Goal: Information Seeking & Learning: Learn about a topic

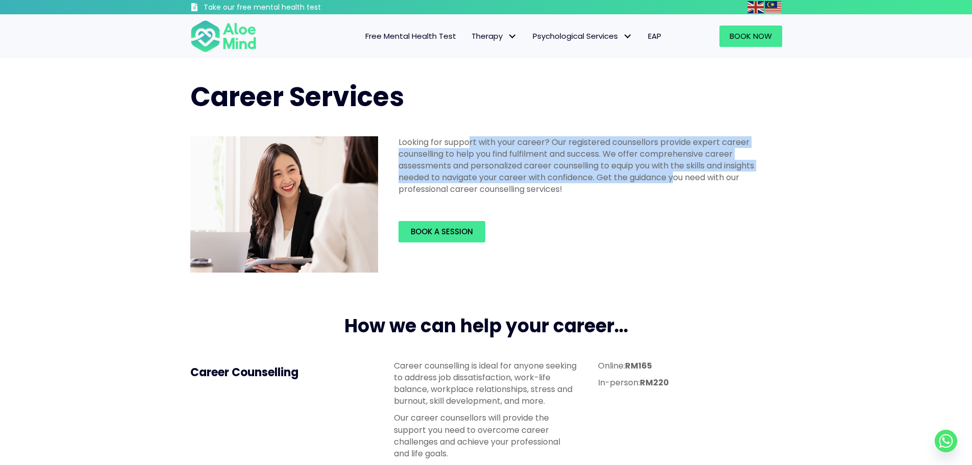
drag, startPoint x: 471, startPoint y: 145, endPoint x: 679, endPoint y: 183, distance: 211.3
click at [679, 183] on p "Looking for support with your career? Our registered counsellors provide expert…" at bounding box center [588, 165] width 378 height 59
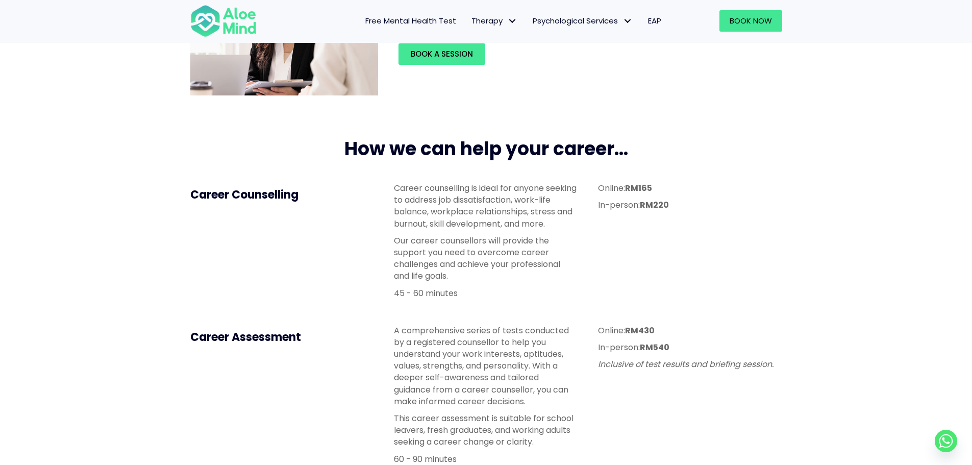
scroll to position [204, 0]
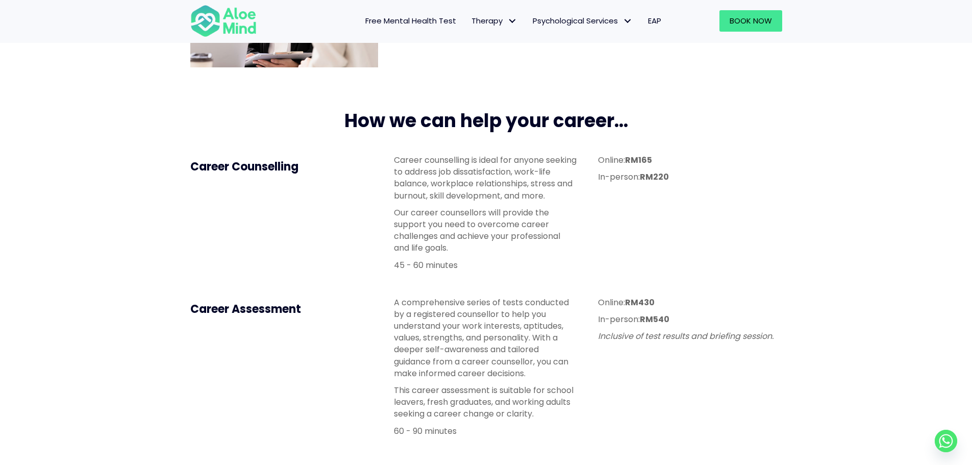
click at [610, 158] on p "Online: RM165" at bounding box center [690, 160] width 184 height 12
drag, startPoint x: 406, startPoint y: 161, endPoint x: 528, endPoint y: 169, distance: 121.7
click at [528, 169] on p "Career counselling is ideal for anyone seeking to address job dissatisfaction, …" at bounding box center [486, 177] width 184 height 47
click at [473, 169] on p "Career counselling is ideal for anyone seeking to address job dissatisfaction, …" at bounding box center [486, 177] width 184 height 47
drag, startPoint x: 444, startPoint y: 172, endPoint x: 527, endPoint y: 196, distance: 87.1
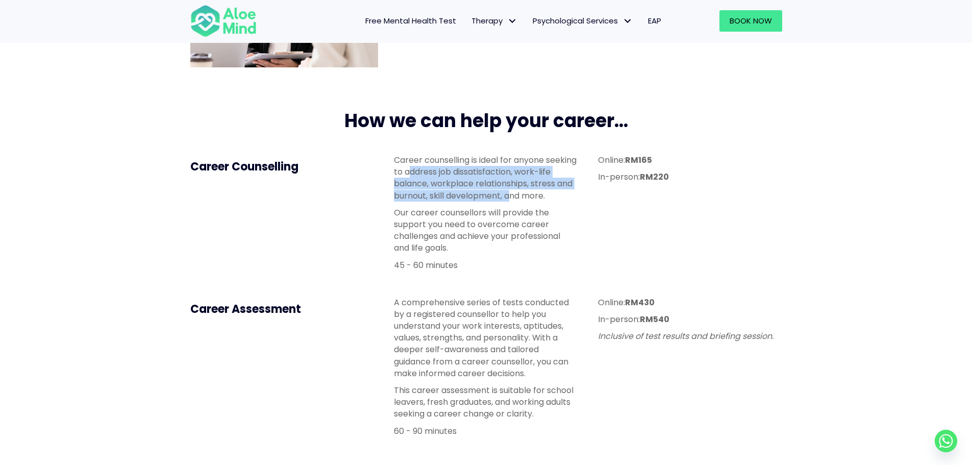
click at [527, 196] on p "Career counselling is ideal for anyone seeking to address job dissatisfaction, …" at bounding box center [486, 177] width 184 height 47
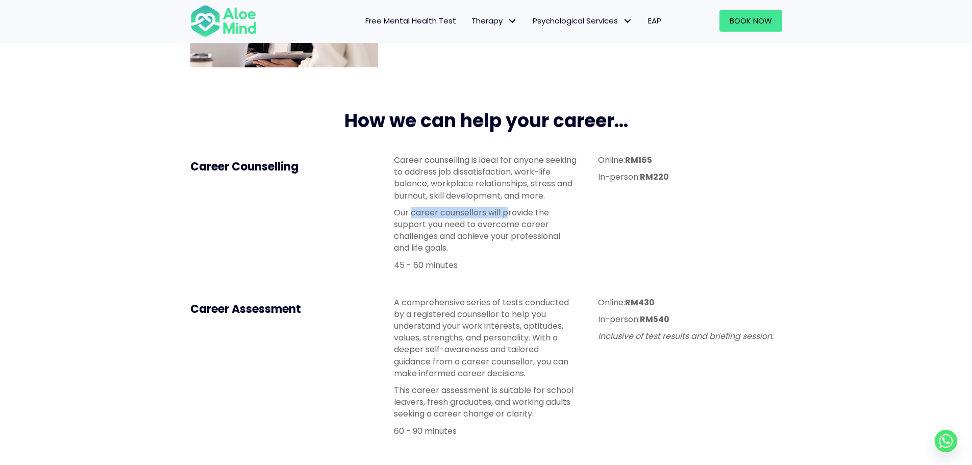
drag, startPoint x: 413, startPoint y: 214, endPoint x: 507, endPoint y: 213, distance: 93.9
click at [507, 213] on p "Our career counsellors will provide the support you need to overcome career cha…" at bounding box center [486, 230] width 184 height 47
drag, startPoint x: 412, startPoint y: 223, endPoint x: 528, endPoint y: 234, distance: 116.4
click at [528, 234] on p "Our career counsellors will provide the support you need to overcome career cha…" at bounding box center [486, 230] width 184 height 47
click at [434, 237] on p "Our career counsellors will provide the support you need to overcome career cha…" at bounding box center [486, 230] width 184 height 47
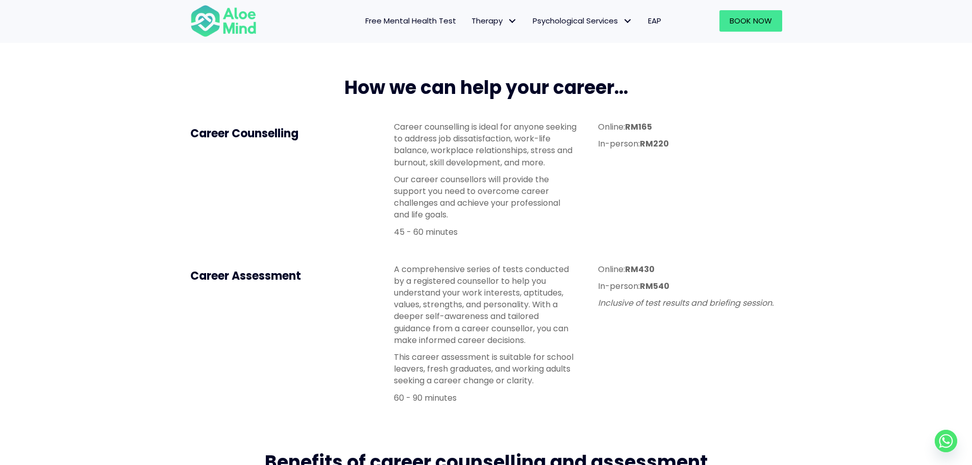
scroll to position [255, 0]
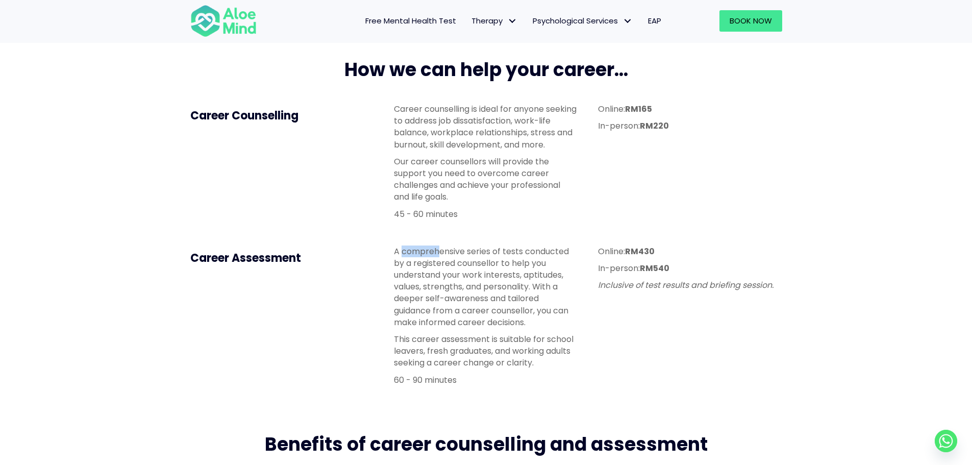
drag, startPoint x: 404, startPoint y: 253, endPoint x: 443, endPoint y: 253, distance: 38.8
click at [443, 253] on p "A comprehensive series of tests conducted by a registered counsellor to help yo…" at bounding box center [486, 287] width 184 height 83
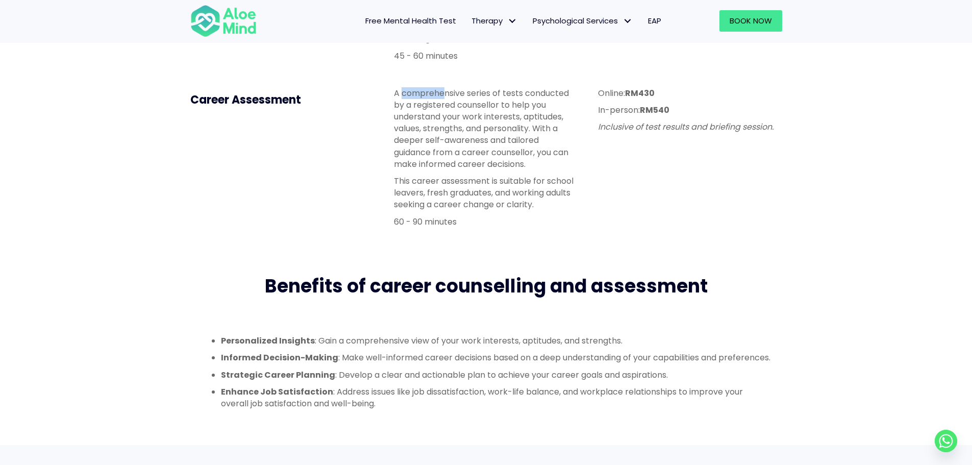
scroll to position [459, 0]
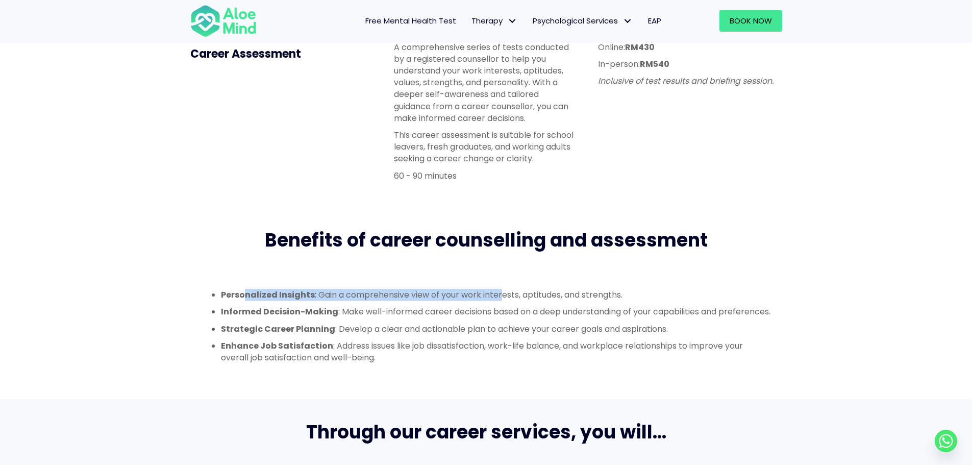
drag, startPoint x: 247, startPoint y: 294, endPoint x: 500, endPoint y: 295, distance: 253.2
click at [500, 295] on li "Personalized Insights : Gain a comprehensive view of your work interests, aptit…" at bounding box center [496, 295] width 551 height 12
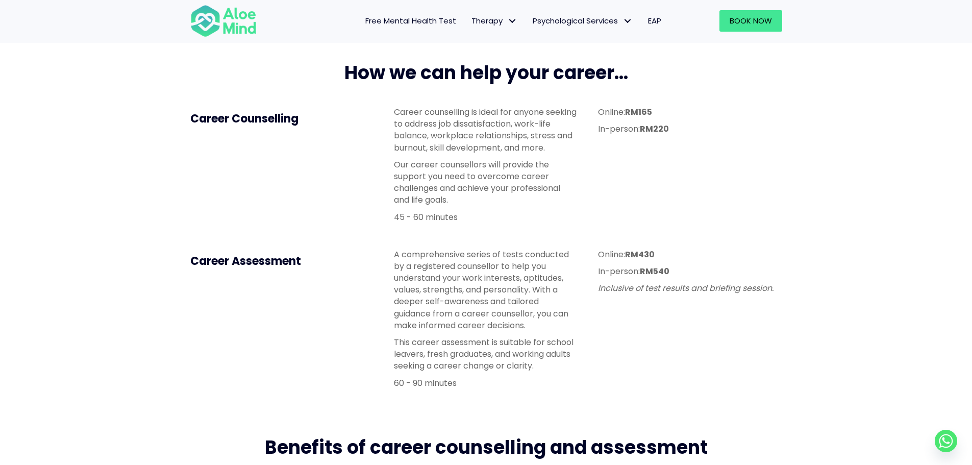
scroll to position [255, 0]
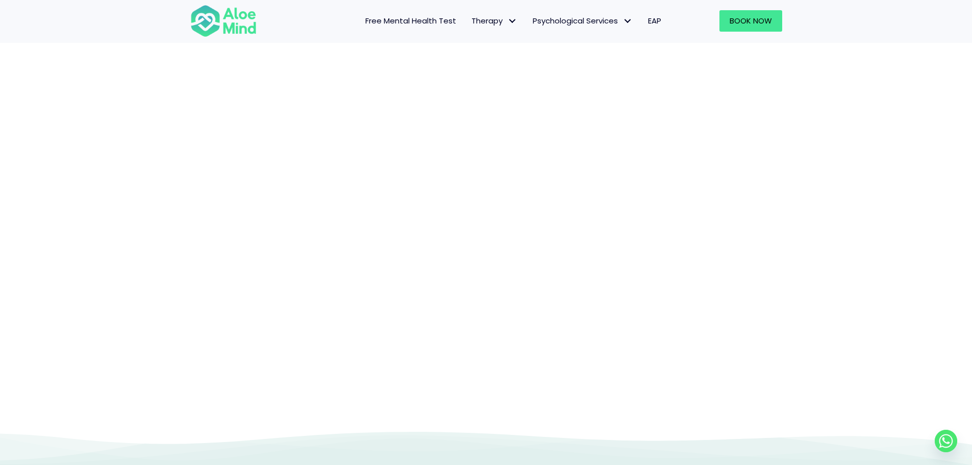
scroll to position [105, 0]
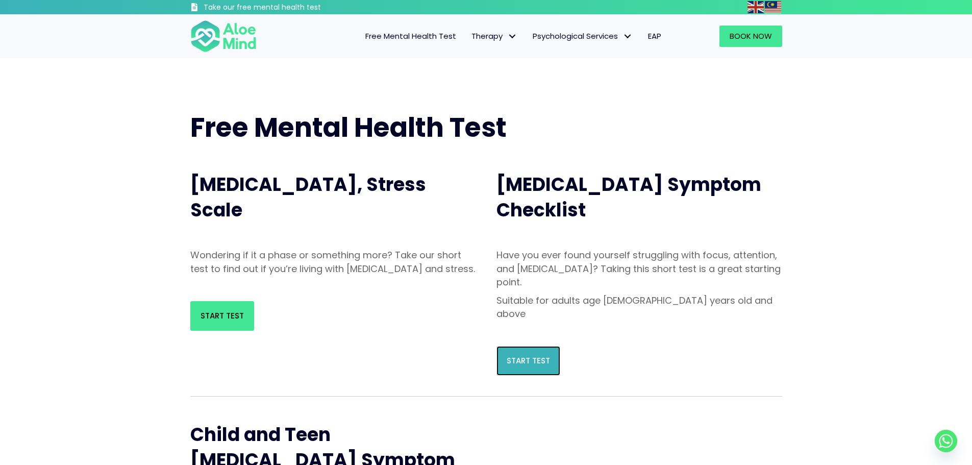
click at [523, 355] on span "Start Test" at bounding box center [528, 360] width 43 height 11
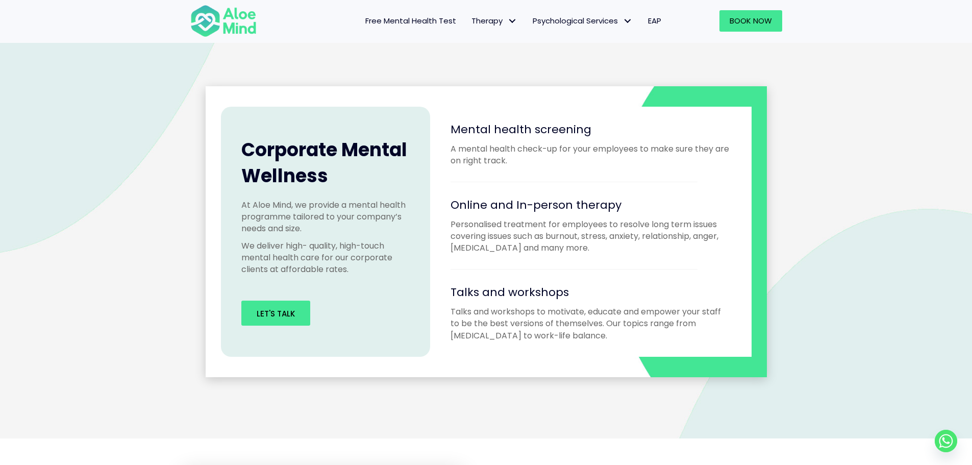
scroll to position [919, 0]
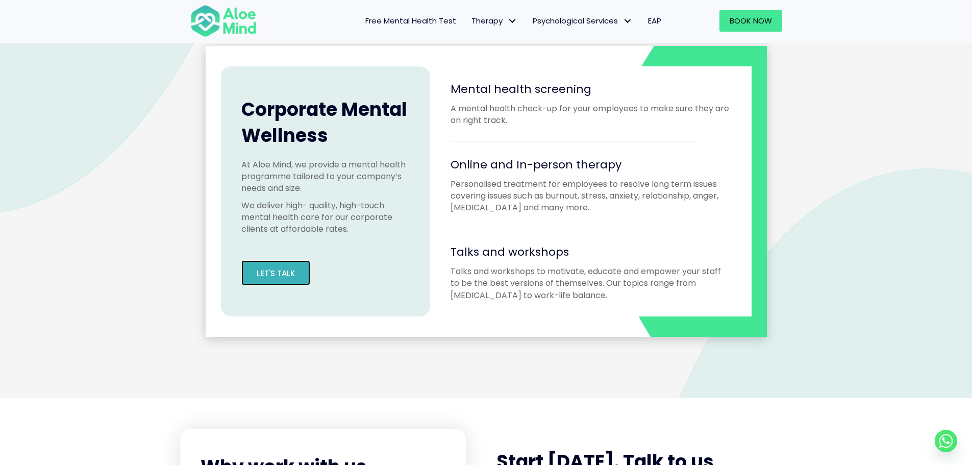
click at [289, 280] on link "Let's Talk" at bounding box center [275, 272] width 69 height 25
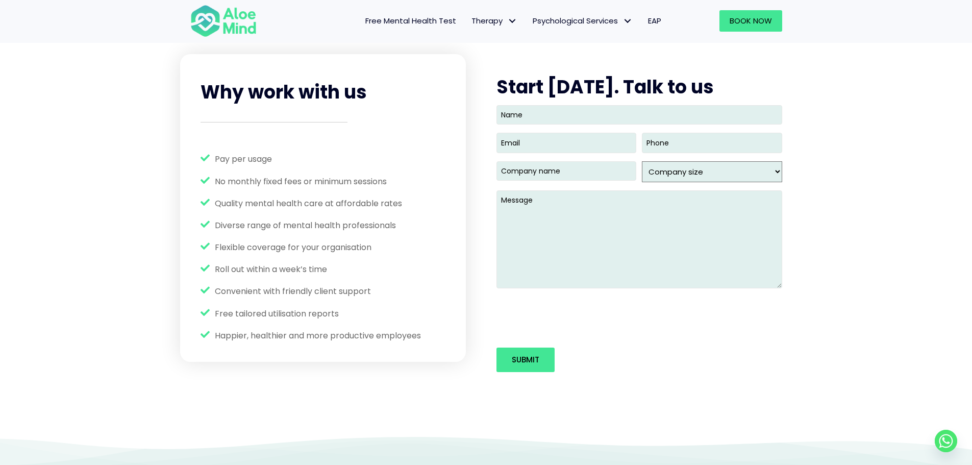
scroll to position [1297, 0]
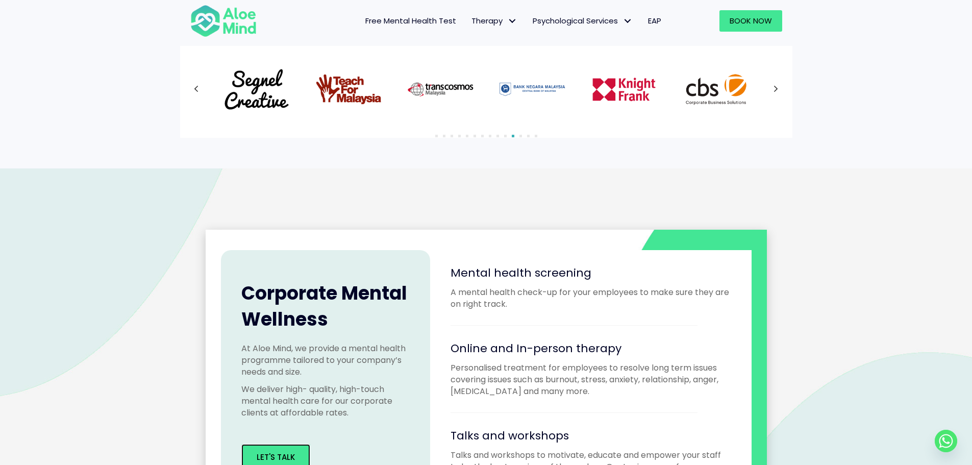
scroll to position [837, 0]
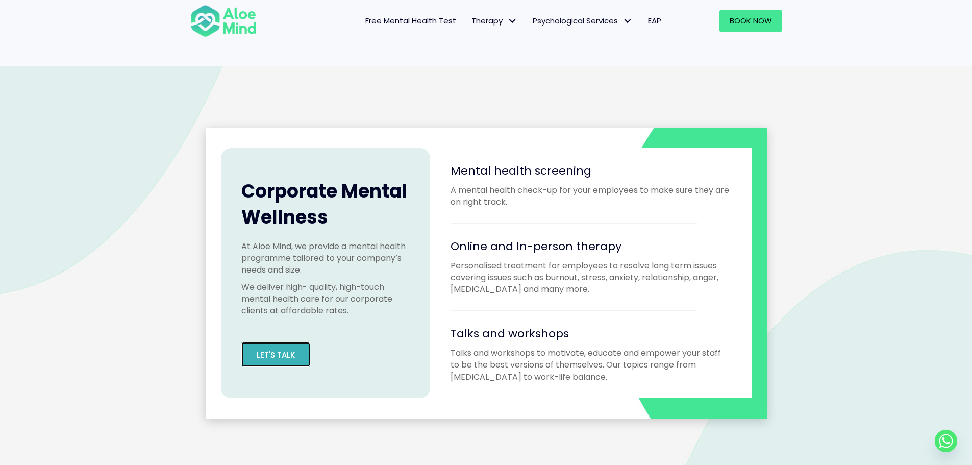
click at [283, 352] on span "Let's Talk" at bounding box center [276, 355] width 38 height 11
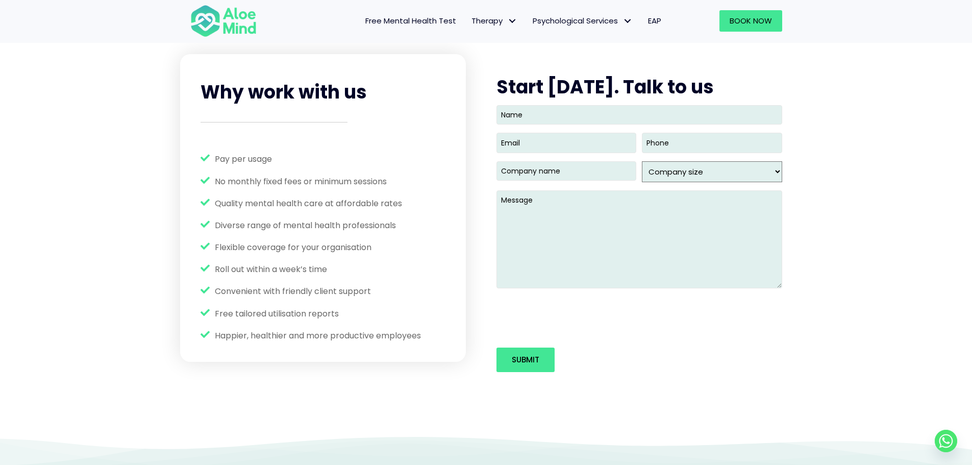
scroll to position [1297, 0]
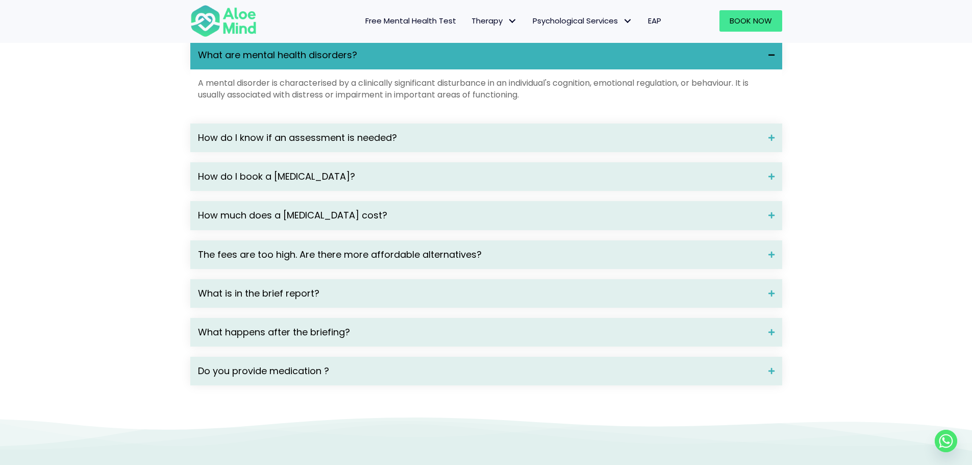
scroll to position [1378, 0]
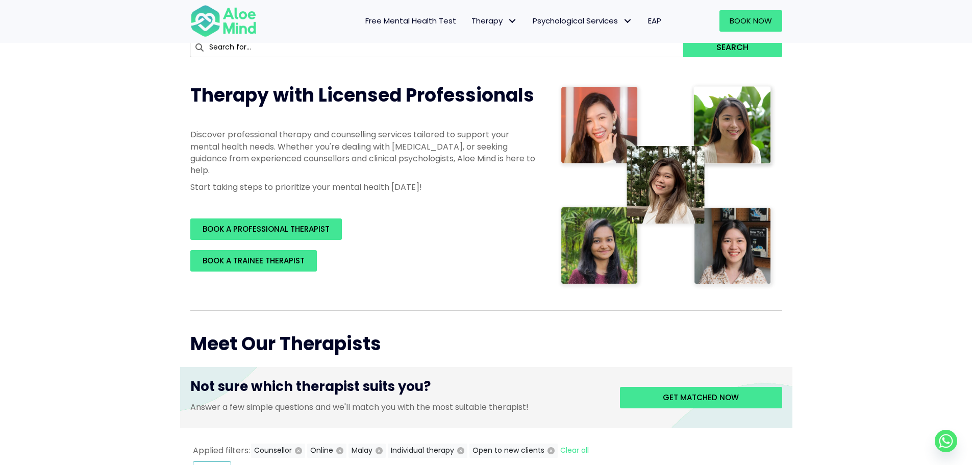
scroll to position [510, 0]
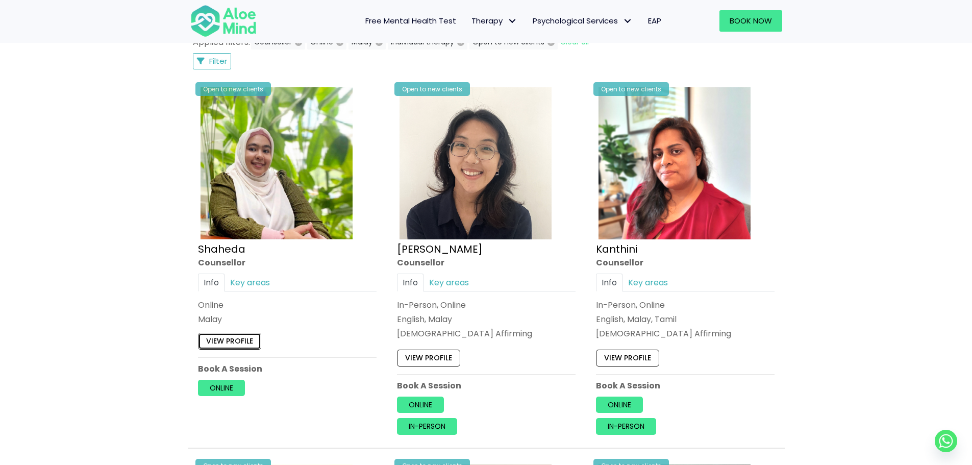
click at [225, 343] on link "View profile" at bounding box center [229, 341] width 63 height 16
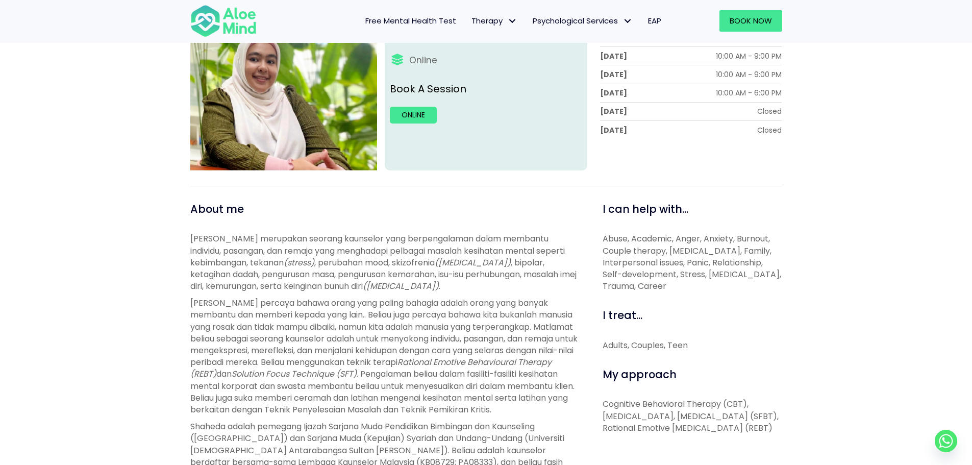
scroll to position [255, 0]
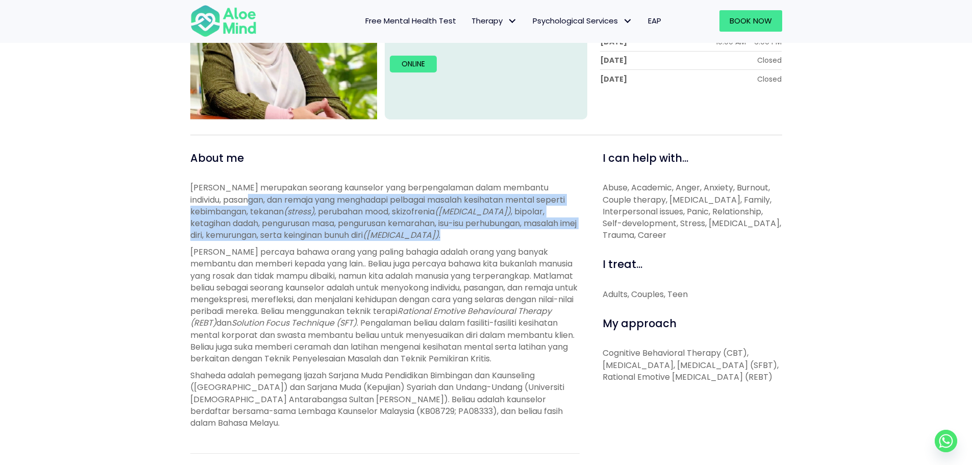
drag, startPoint x: 242, startPoint y: 197, endPoint x: 476, endPoint y: 233, distance: 236.6
click at [476, 233] on p "[PERSON_NAME] merupakan seorang kaunselor yang berpengalaman dalam membantu ind…" at bounding box center [384, 211] width 389 height 59
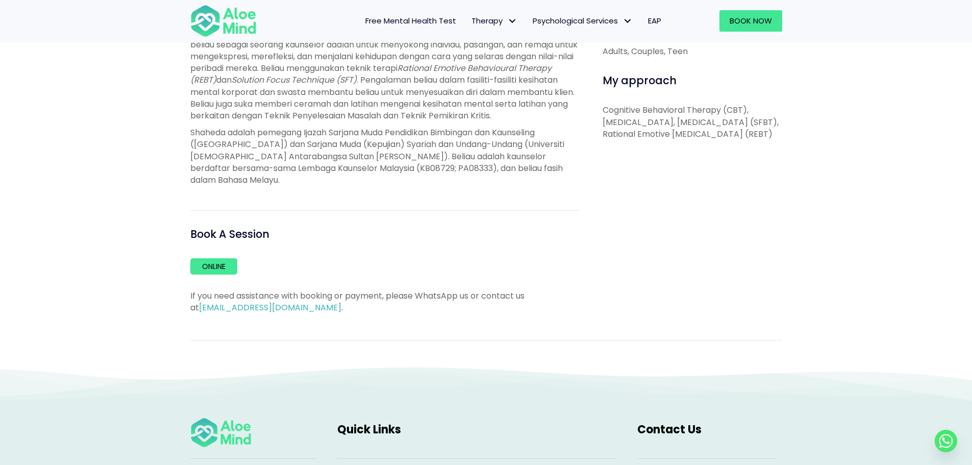
scroll to position [562, 0]
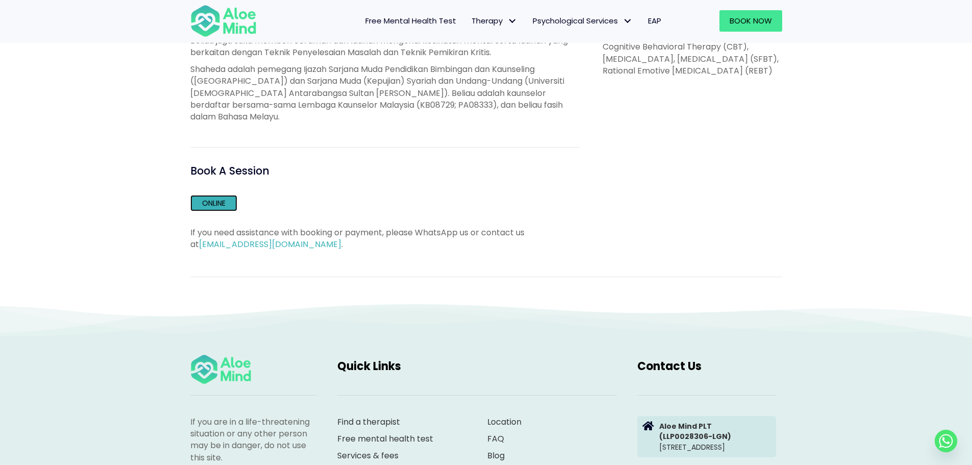
click at [205, 207] on link "Online" at bounding box center [213, 203] width 47 height 16
